Goal: Book appointment/travel/reservation

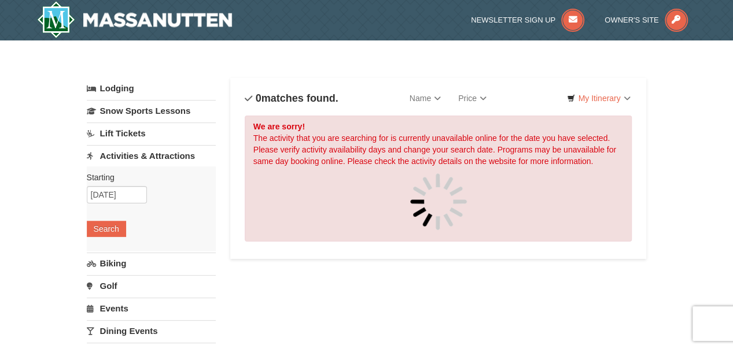
scroll to position [38, 0]
click at [134, 195] on input "[DATE]" at bounding box center [117, 194] width 60 height 17
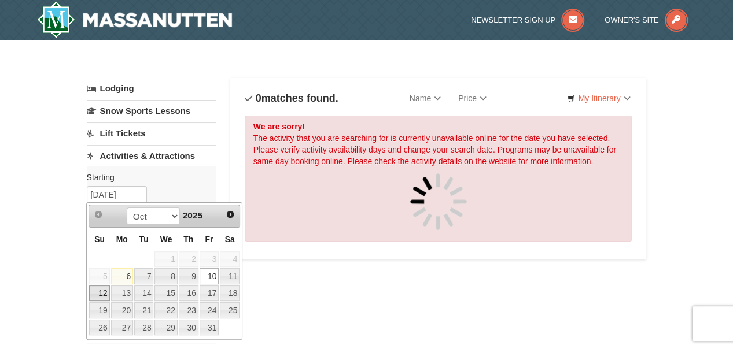
click at [95, 290] on link "12" at bounding box center [99, 294] width 20 height 16
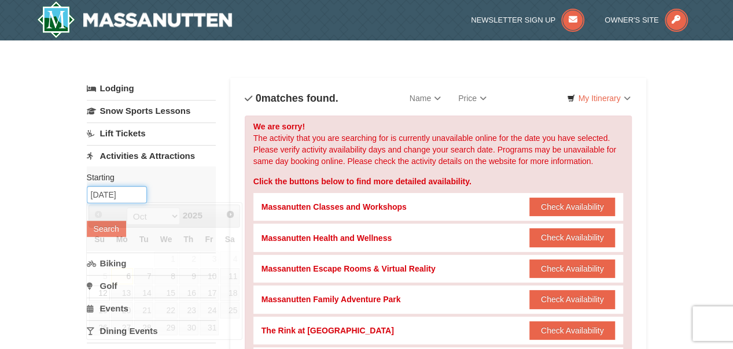
click at [103, 201] on input "[DATE]" at bounding box center [117, 194] width 60 height 17
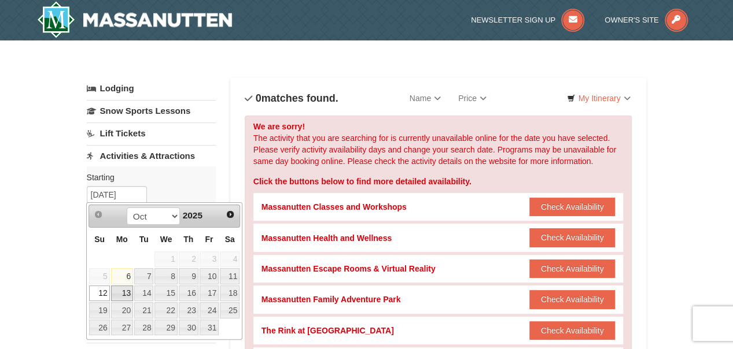
click at [122, 298] on link "13" at bounding box center [122, 294] width 22 height 16
type input "[DATE]"
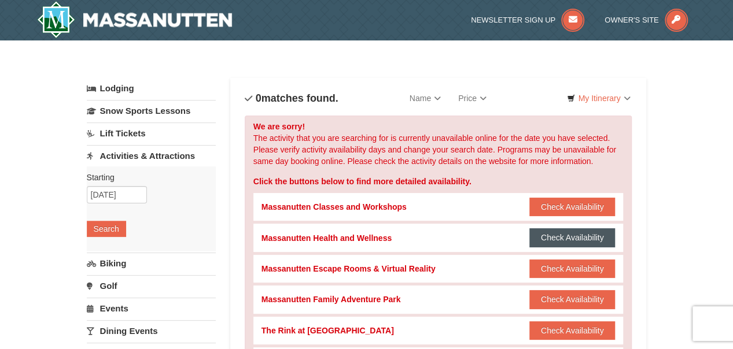
click at [558, 240] on button "Check Availability" at bounding box center [572, 237] width 86 height 19
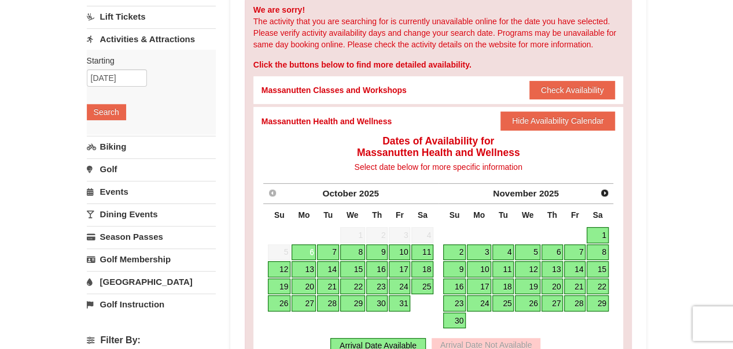
scroll to position [119, 0]
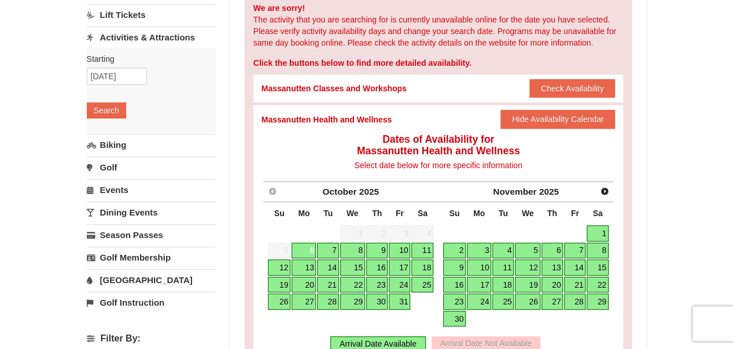
click at [400, 245] on link "10" at bounding box center [399, 251] width 21 height 16
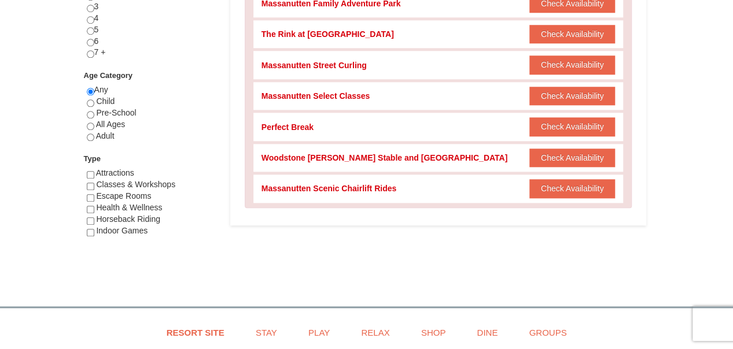
scroll to position [558, 0]
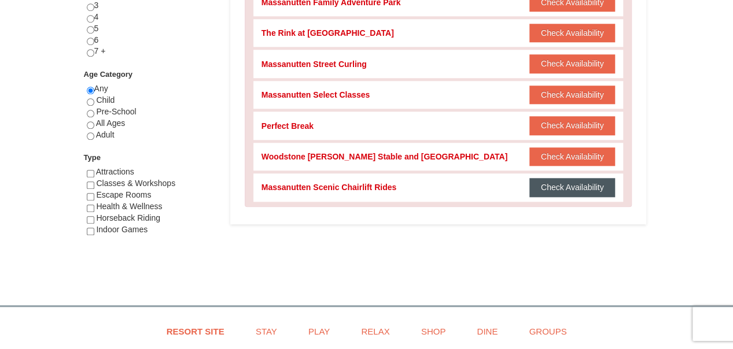
click at [559, 183] on button "Check Availability" at bounding box center [572, 187] width 86 height 19
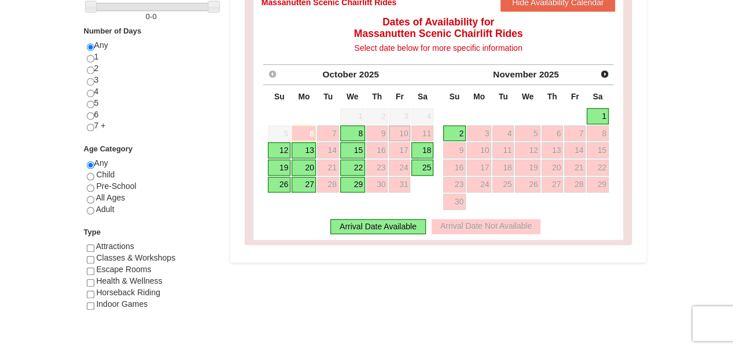
scroll to position [482, 0]
click at [276, 148] on link "12" at bounding box center [279, 151] width 23 height 16
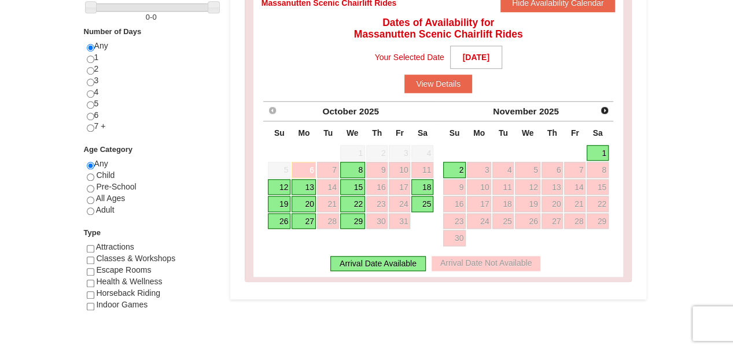
click at [282, 184] on link "12" at bounding box center [279, 187] width 23 height 16
click at [305, 186] on link "13" at bounding box center [303, 187] width 24 height 16
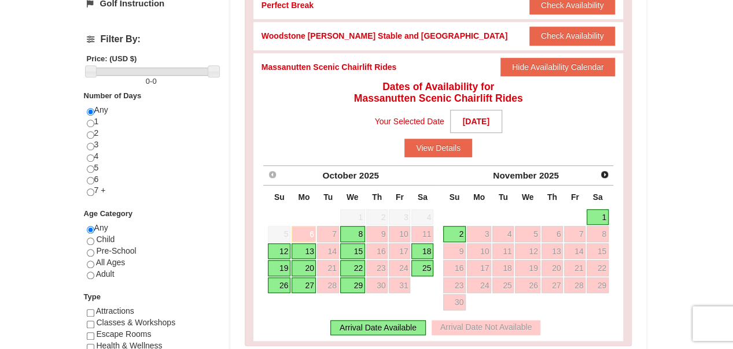
scroll to position [419, 0]
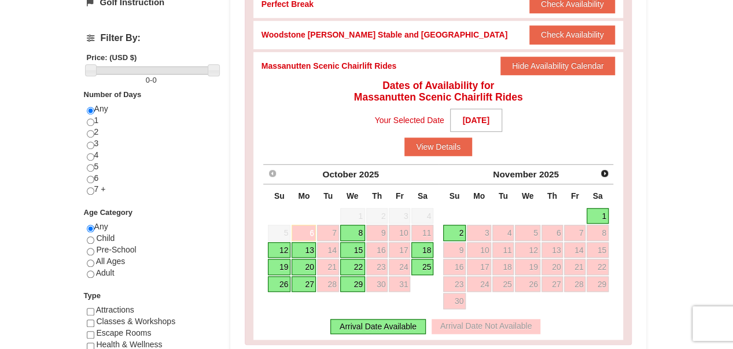
click at [423, 247] on link "18" at bounding box center [422, 250] width 22 height 16
click at [284, 245] on link "12" at bounding box center [279, 250] width 23 height 16
